Goal: Task Accomplishment & Management: Use online tool/utility

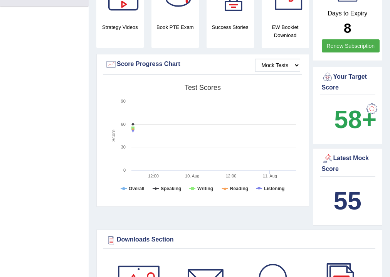
scroll to position [370, 0]
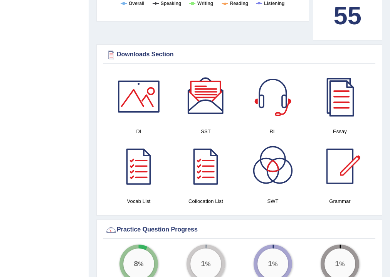
click at [139, 100] on div at bounding box center [139, 96] width 54 height 54
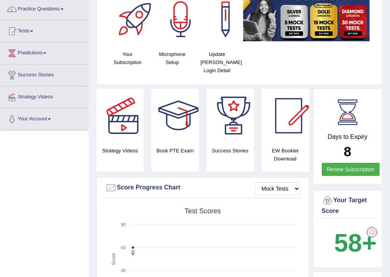
scroll to position [0, 0]
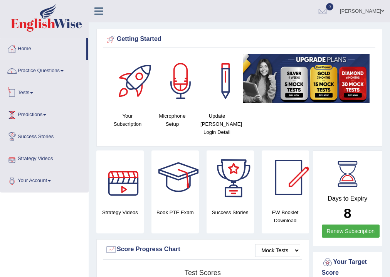
click at [32, 91] on link "Tests" at bounding box center [44, 91] width 88 height 19
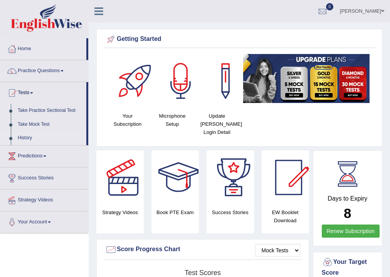
click at [27, 137] on link "History" at bounding box center [50, 138] width 72 height 14
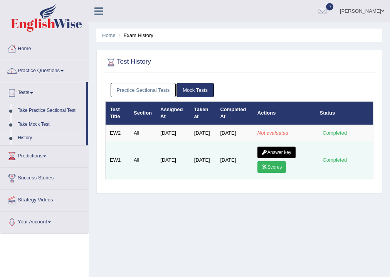
click at [277, 158] on link "Answer key" at bounding box center [276, 152] width 38 height 12
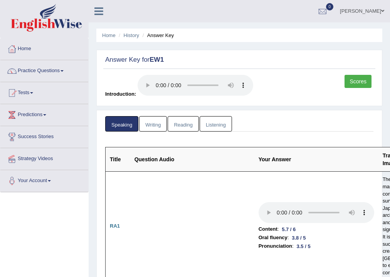
click at [148, 128] on link "Writing" at bounding box center [153, 124] width 28 height 16
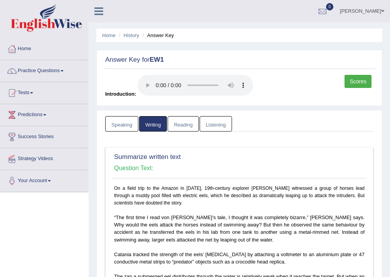
click at [157, 123] on link "Writing" at bounding box center [153, 124] width 28 height 16
click at [34, 93] on link "Tests" at bounding box center [44, 91] width 88 height 19
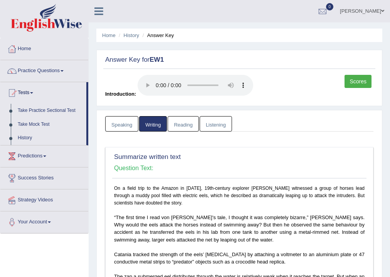
click at [206, 124] on link "Listening" at bounding box center [216, 124] width 32 height 16
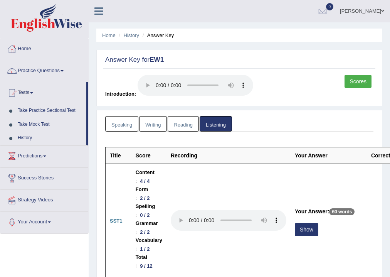
click at [191, 123] on link "Reading" at bounding box center [183, 124] width 31 height 16
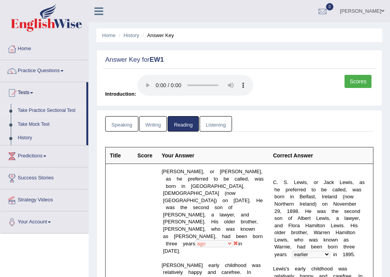
click at [40, 111] on link "Take Practice Sectional Test" at bounding box center [50, 111] width 72 height 14
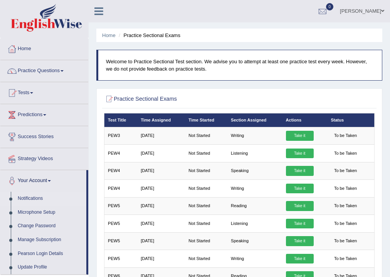
click at [35, 197] on link "Notifications" at bounding box center [50, 198] width 72 height 14
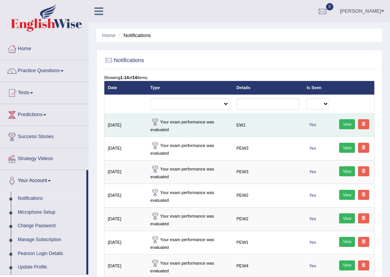
click at [220, 124] on td "Your exam performance was evaluated" at bounding box center [190, 124] width 86 height 23
click at [348, 124] on link "View" at bounding box center [347, 124] width 16 height 10
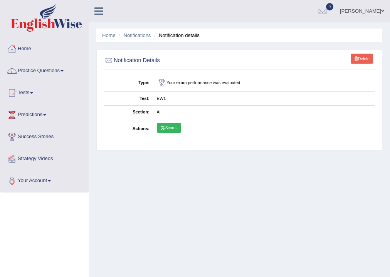
click at [171, 128] on link "Scores" at bounding box center [169, 128] width 24 height 10
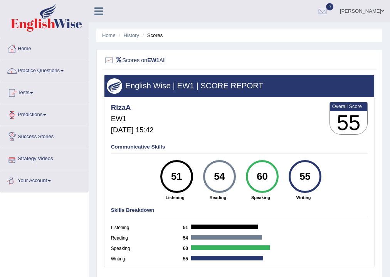
click at [55, 180] on link "Your Account" at bounding box center [44, 179] width 88 height 19
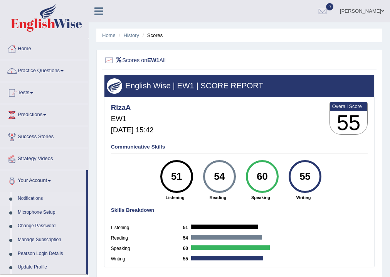
click at [48, 200] on link "Notifications" at bounding box center [50, 198] width 72 height 14
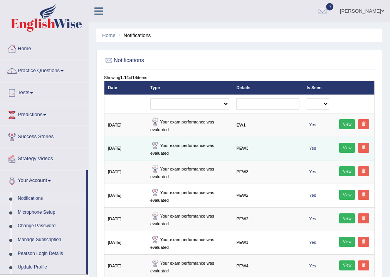
click at [347, 148] on link "View" at bounding box center [347, 148] width 16 height 10
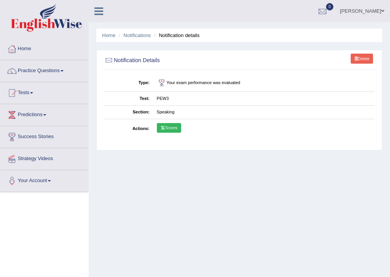
click at [169, 129] on link "Scores" at bounding box center [169, 128] width 24 height 10
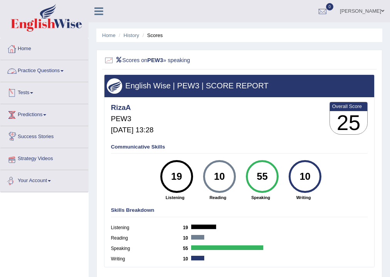
click at [51, 181] on link "Your Account" at bounding box center [44, 179] width 88 height 19
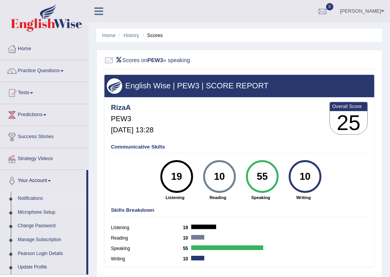
click at [32, 199] on link "Notifications" at bounding box center [50, 198] width 72 height 14
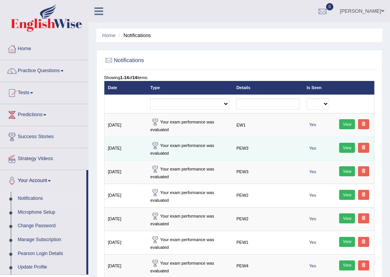
click at [347, 149] on link "View" at bounding box center [347, 148] width 16 height 10
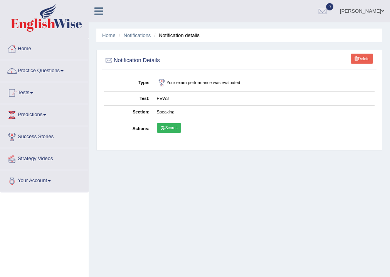
click at [174, 130] on link "Scores" at bounding box center [169, 128] width 24 height 10
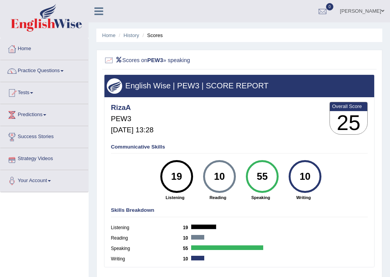
click at [63, 161] on link "Strategy Videos" at bounding box center [44, 157] width 88 height 19
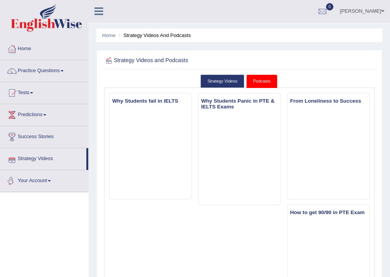
click at [51, 180] on span at bounding box center [49, 181] width 3 height 2
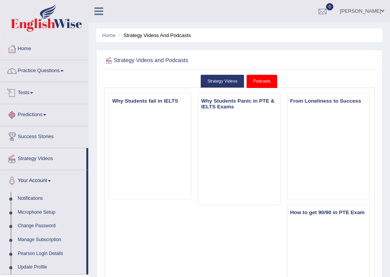
click at [31, 89] on link "Tests" at bounding box center [44, 91] width 88 height 19
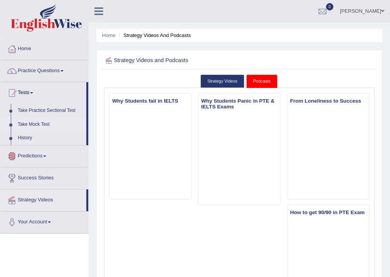
click at [49, 122] on link "Take Mock Test" at bounding box center [50, 124] width 72 height 14
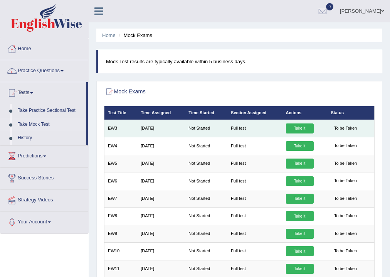
click at [295, 131] on link "Take it" at bounding box center [300, 128] width 28 height 10
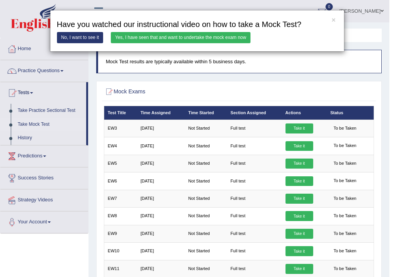
click at [132, 34] on link "Yes, I have seen that and want to undertake the mock exam now" at bounding box center [181, 37] width 140 height 11
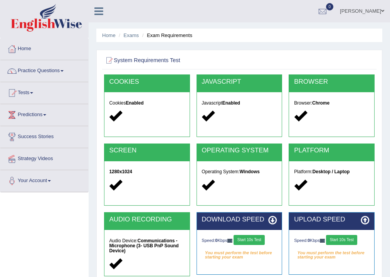
click at [240, 239] on button "Start 10s Test" at bounding box center [248, 240] width 31 height 10
click at [341, 242] on button "Start 10s Test" at bounding box center [341, 240] width 31 height 10
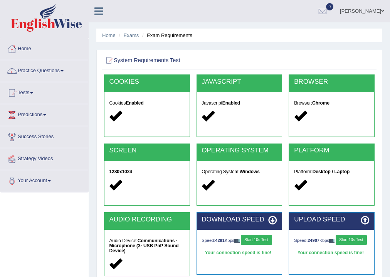
scroll to position [128, 0]
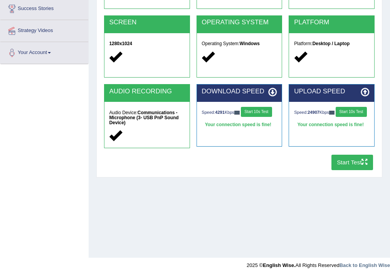
click at [349, 164] on button "Start Test" at bounding box center [352, 161] width 42 height 15
